Goal: Information Seeking & Learning: Find specific fact

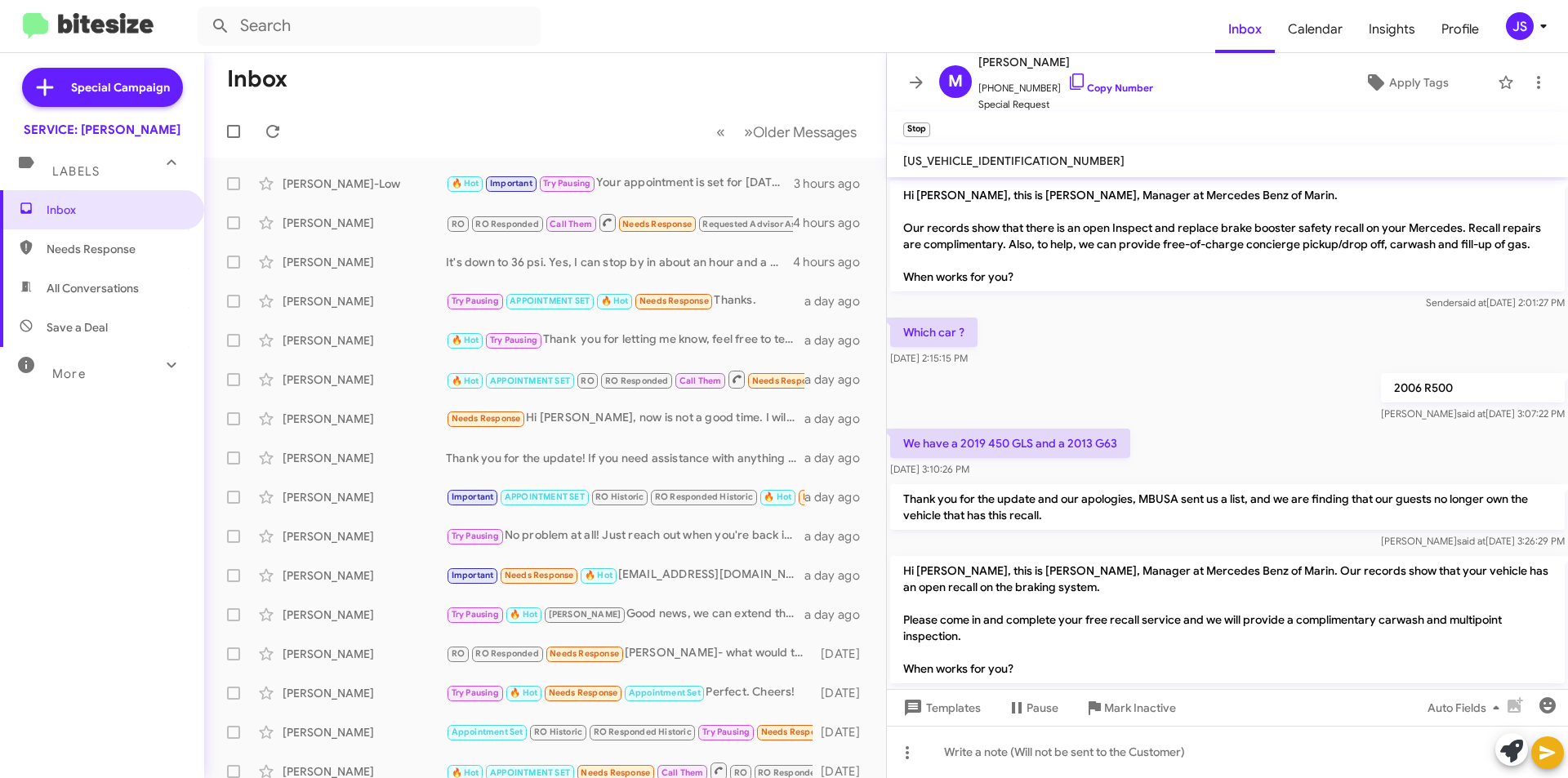
scroll to position [171, 0]
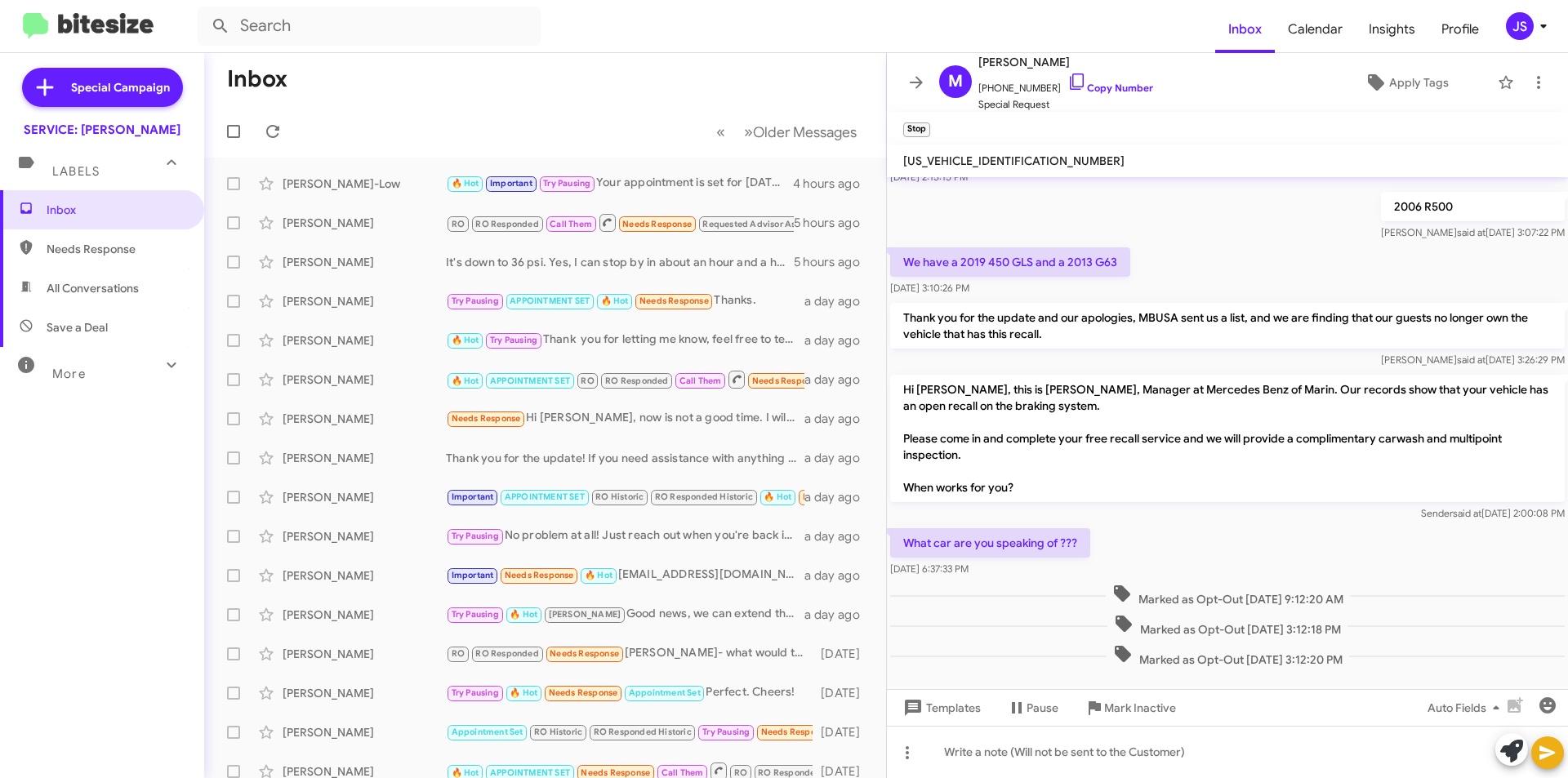
scroll to position [204, 0]
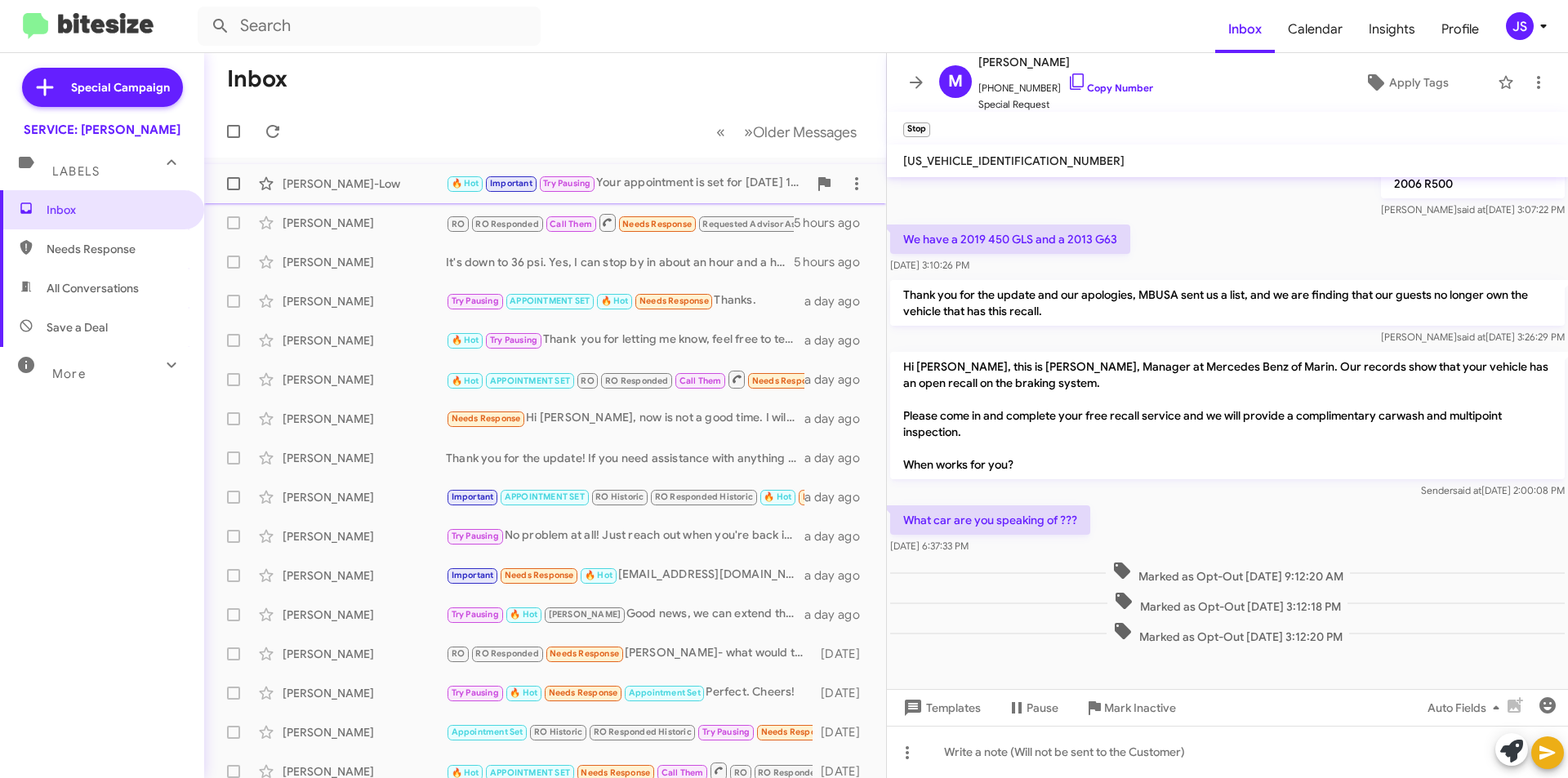
click at [306, 167] on span "Rosario Dejesus-Low 🔥 Hot Important Try Pausing Your appointment is set for Tue…" at bounding box center [545, 183] width 682 height 39
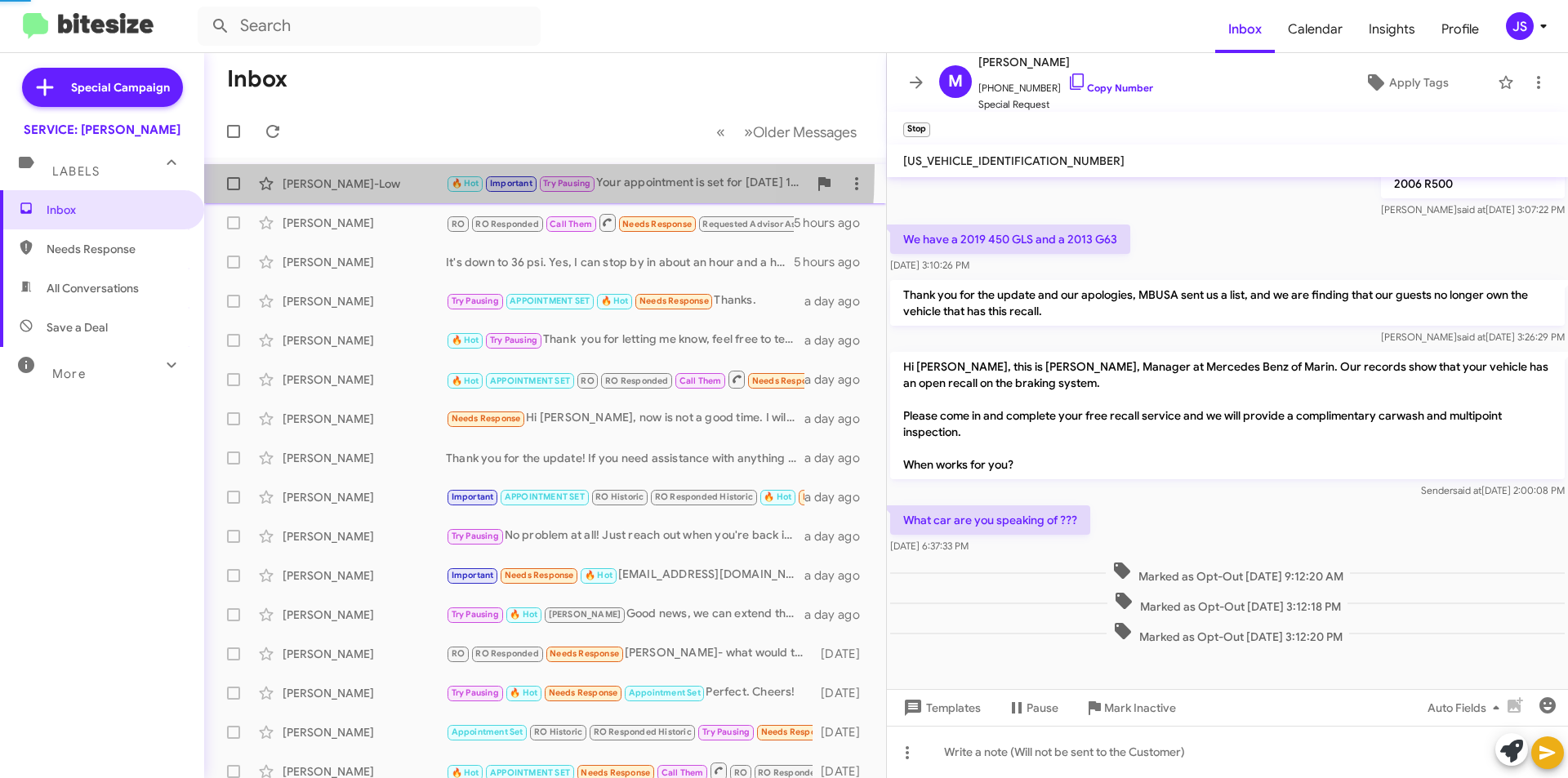
scroll to position [1287, 0]
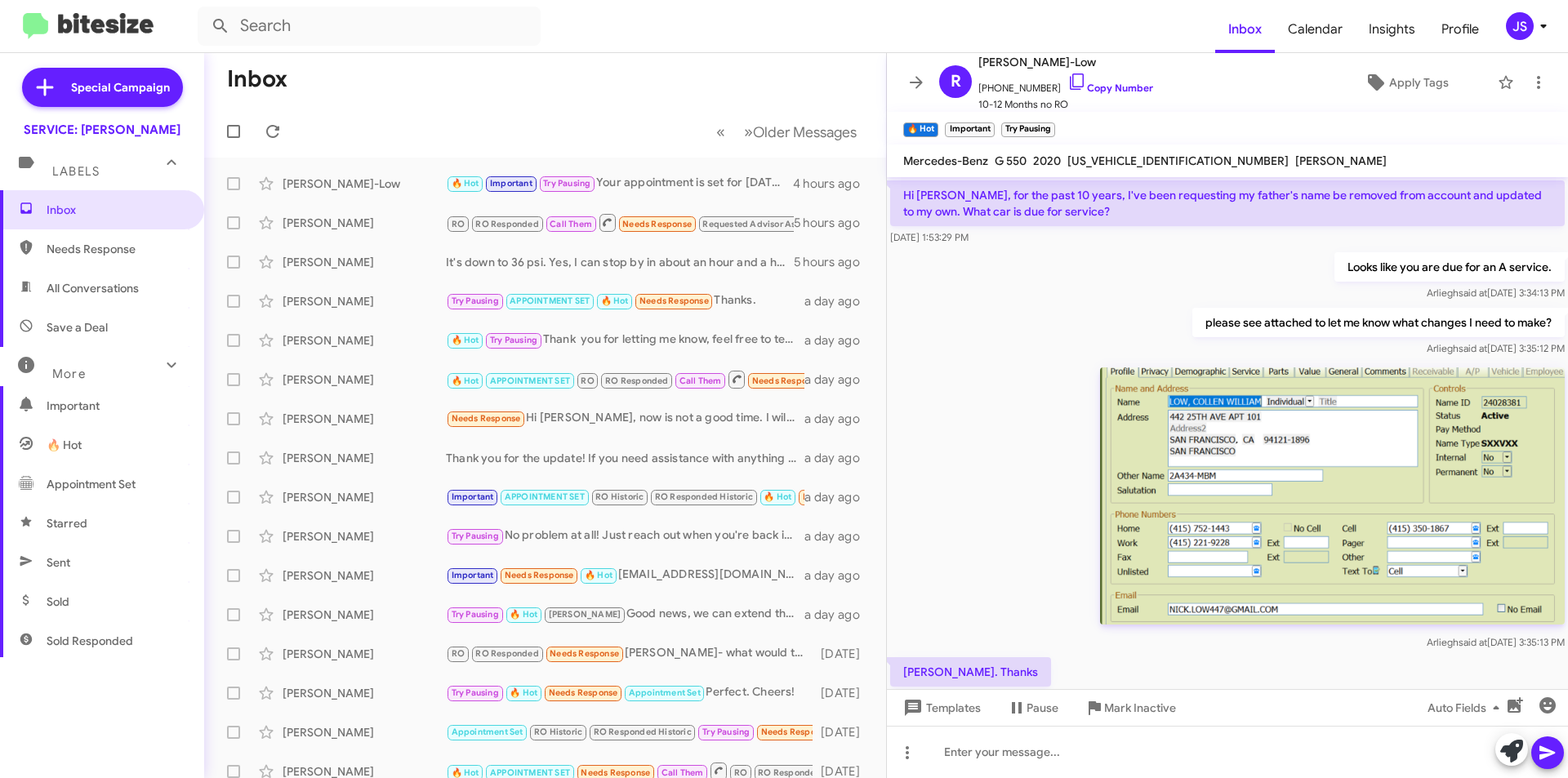
scroll to position [1287, 0]
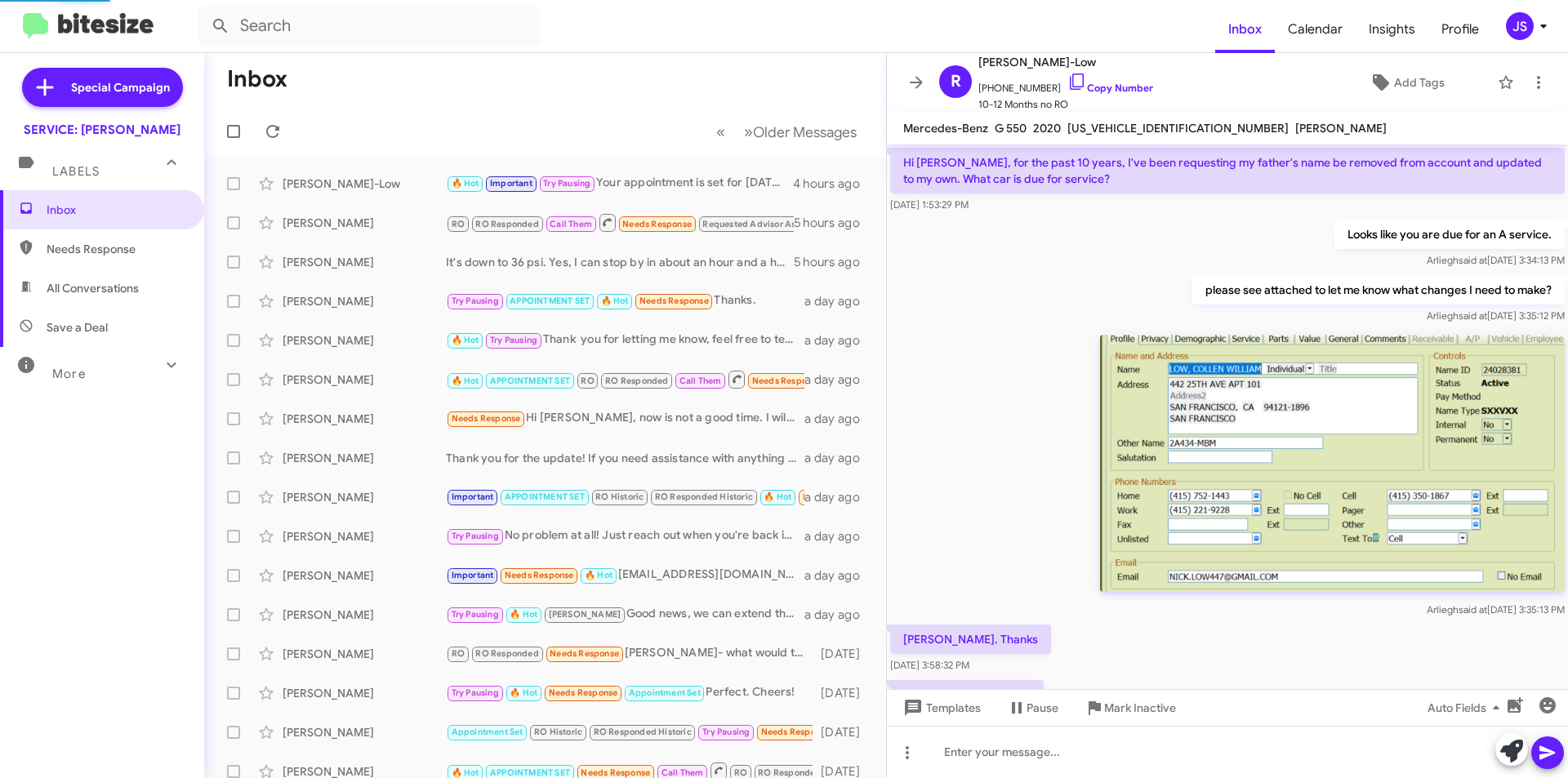
scroll to position [1222, 0]
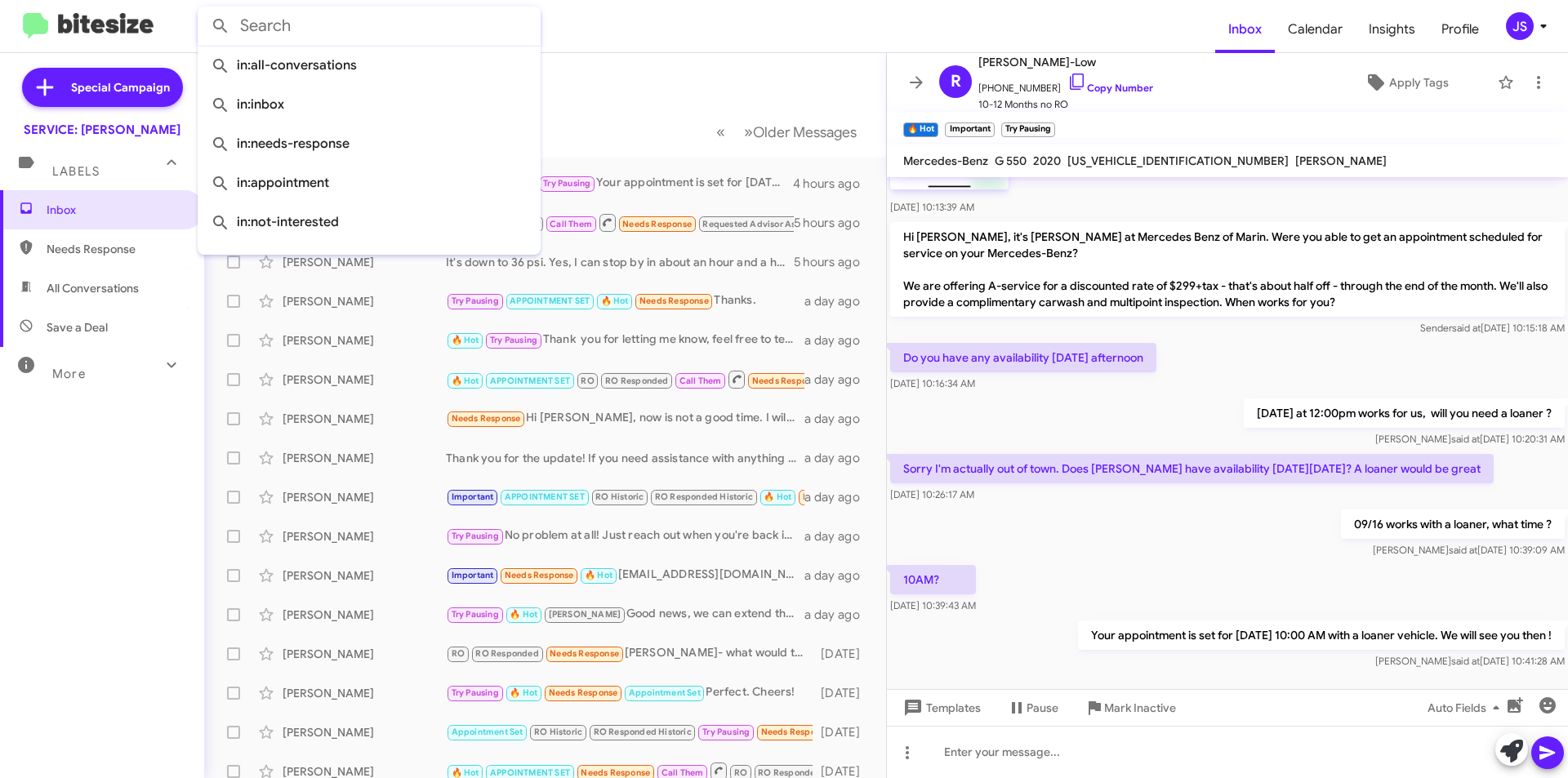
click at [437, 23] on input "text" at bounding box center [369, 26] width 343 height 39
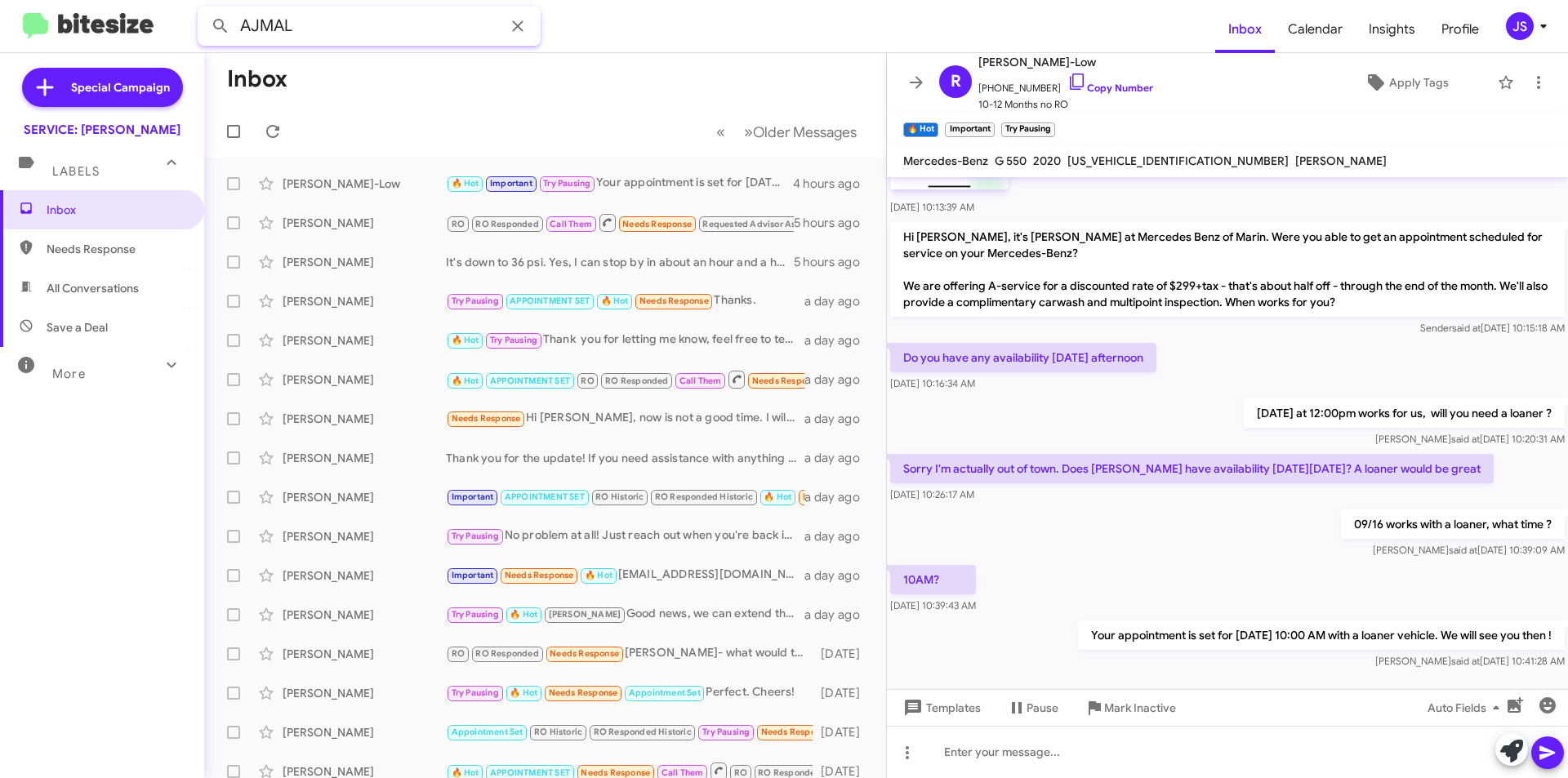
click at [204, 10] on button at bounding box center [221, 26] width 33 height 33
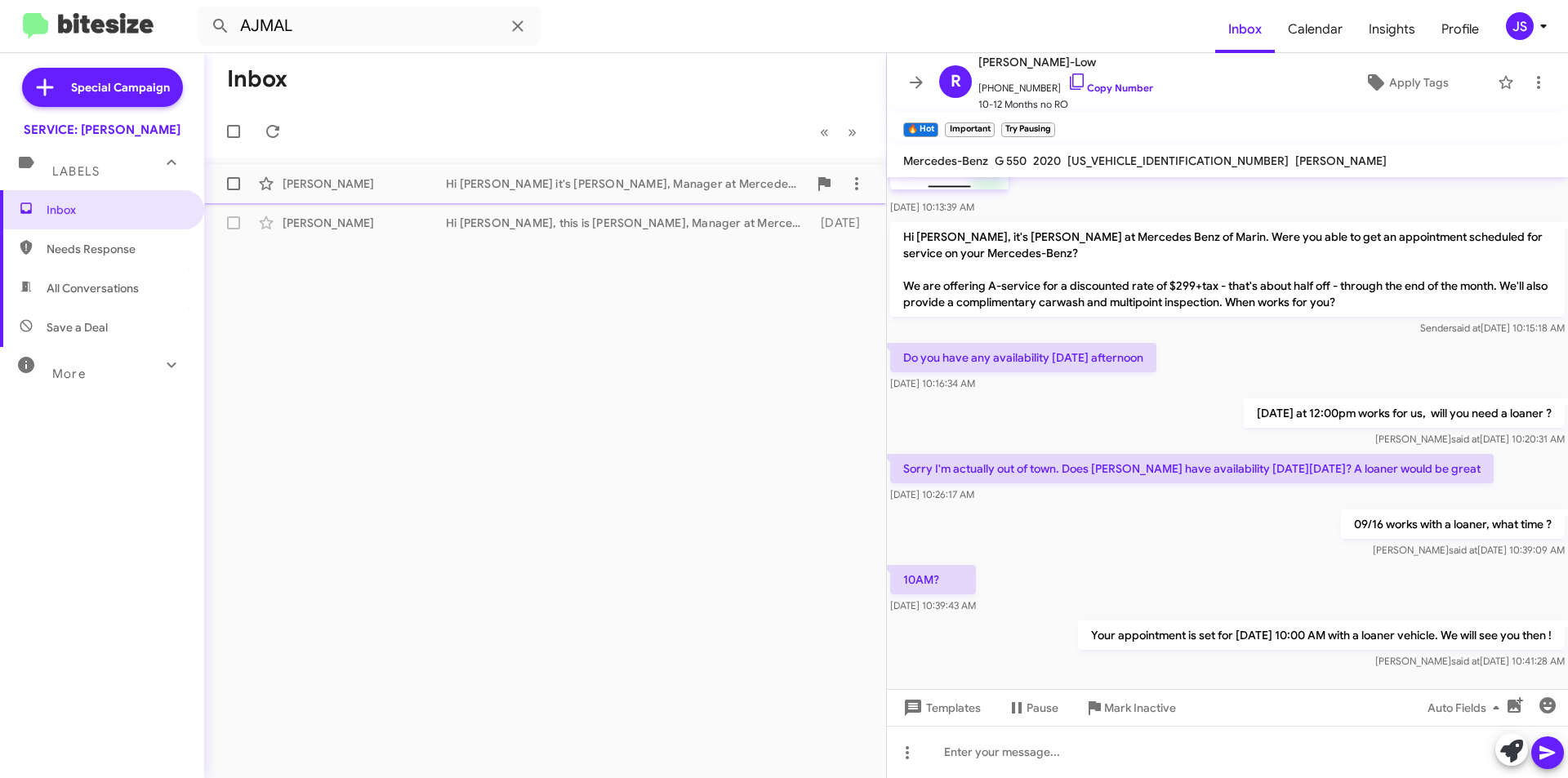
click at [602, 184] on div "Hi [PERSON_NAME] it's [PERSON_NAME], Manager at Mercedes Benz of Marin. Thanks …" at bounding box center [627, 183] width 362 height 17
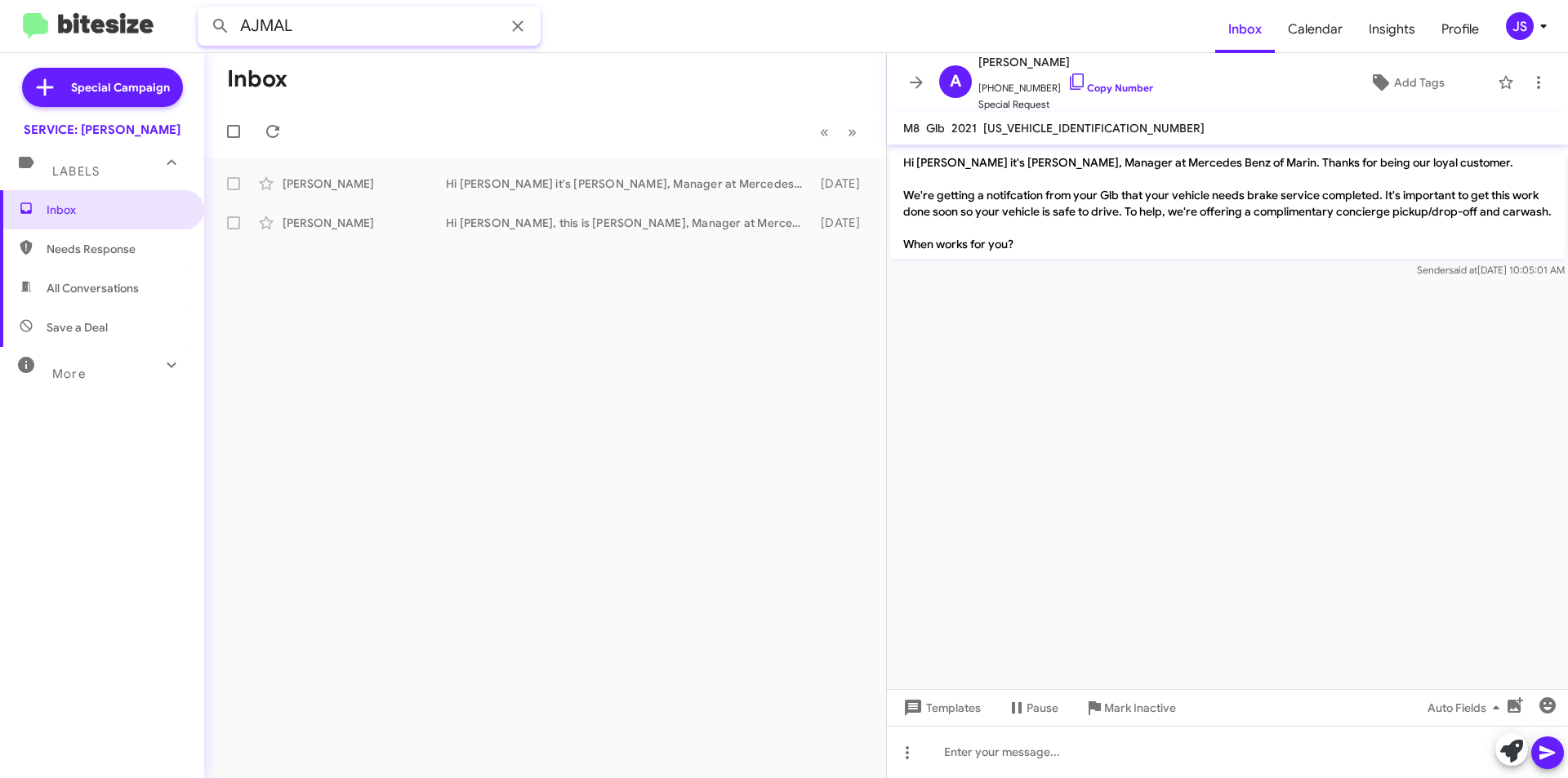
drag, startPoint x: 337, startPoint y: 31, endPoint x: 0, endPoint y: 113, distance: 346.8
click at [0, 112] on div "AJMAL Inbox Calendar Insights Profile JS Special Campaign SERVICE: Mercedes Mar…" at bounding box center [784, 389] width 1568 height 778
type input "4156521975"
click at [204, 10] on button at bounding box center [221, 26] width 33 height 33
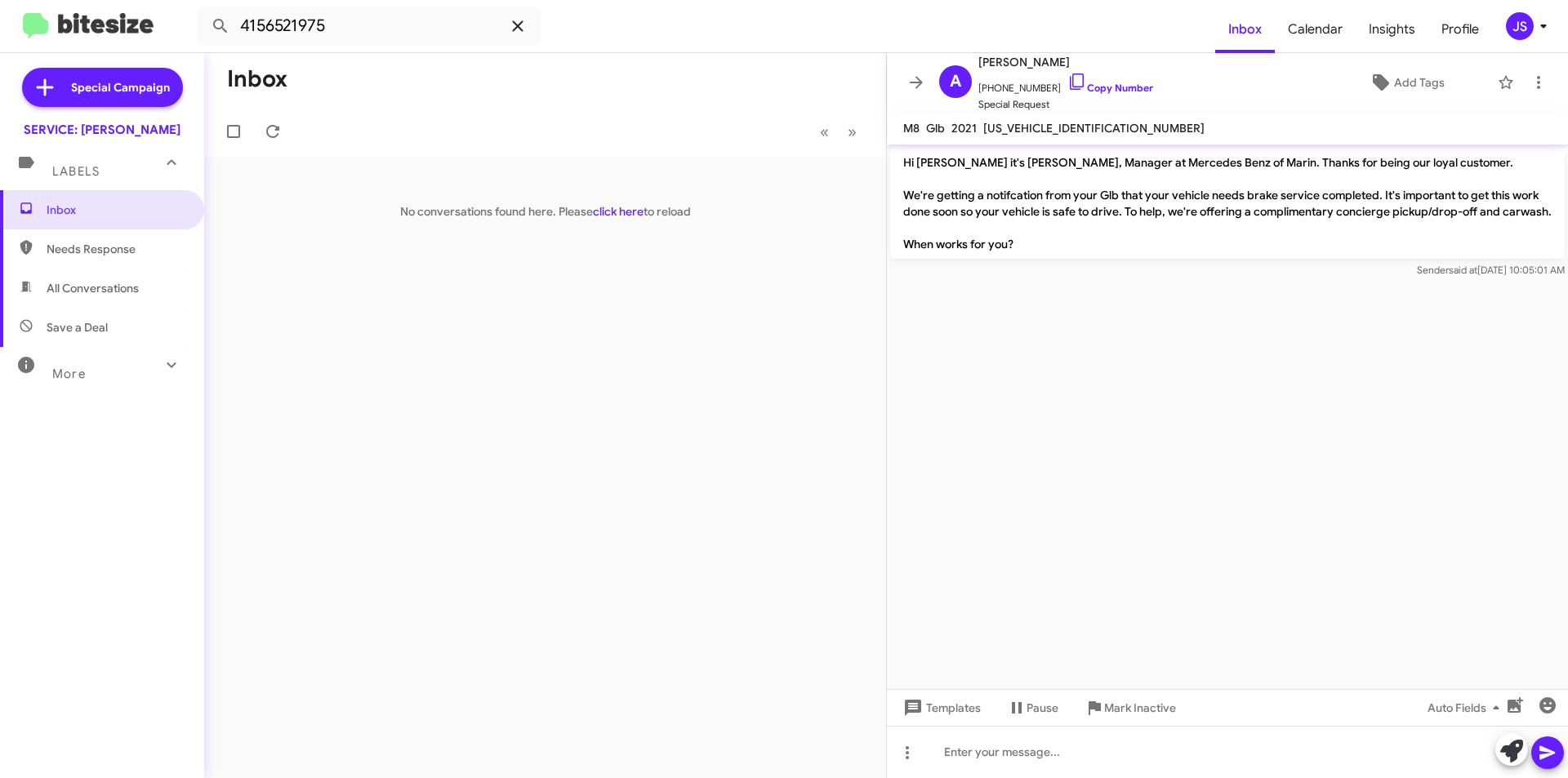
click at [522, 24] on icon at bounding box center [517, 26] width 20 height 20
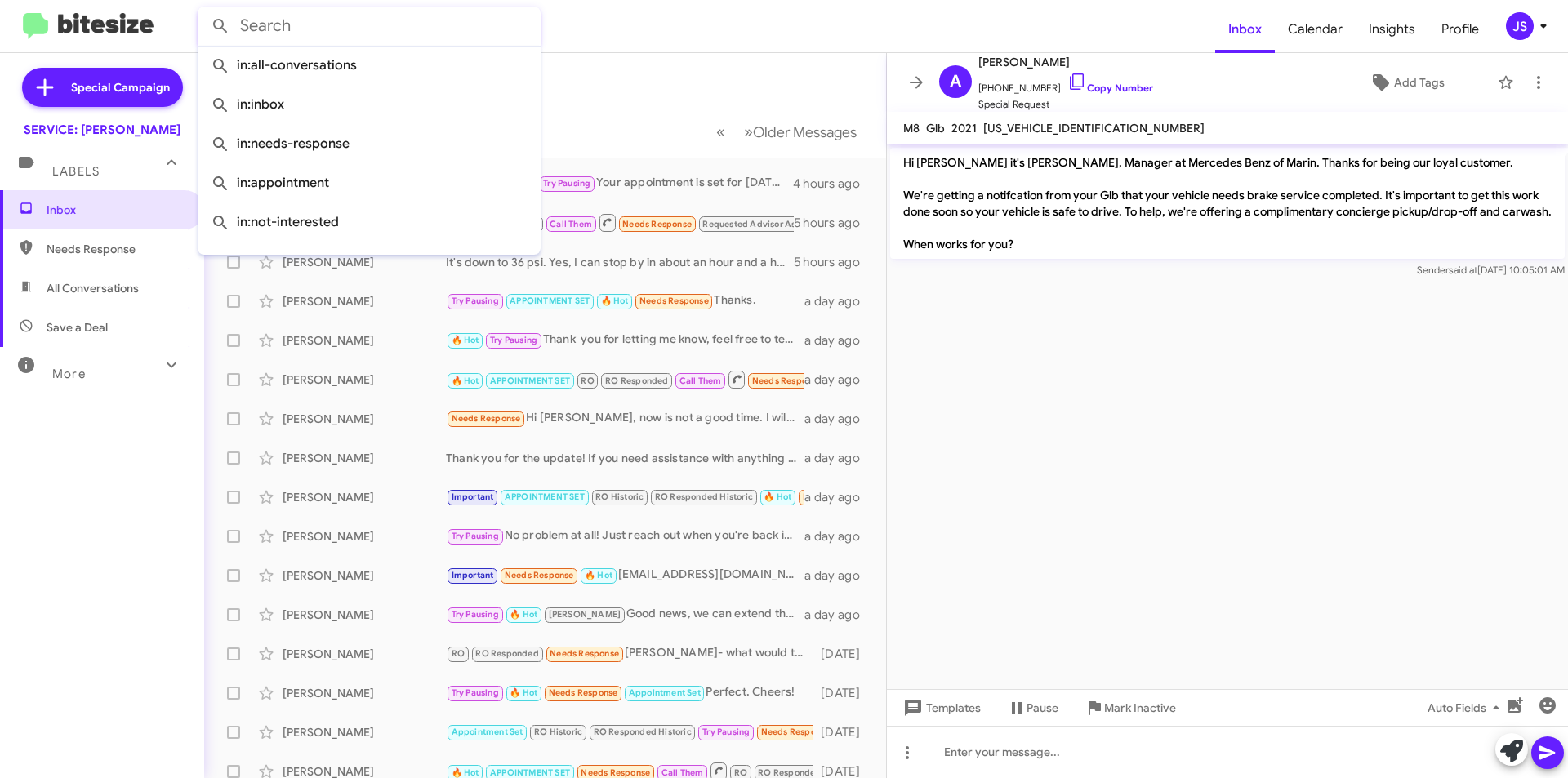
click at [1124, 384] on cdk-virtual-scroll-viewport "Hi Ajmal it's Omar Ibrahimi, Manager at Mercedes Benz of Marin. Thanks for bein…" at bounding box center [1227, 416] width 681 height 544
